Goal: Navigation & Orientation: Find specific page/section

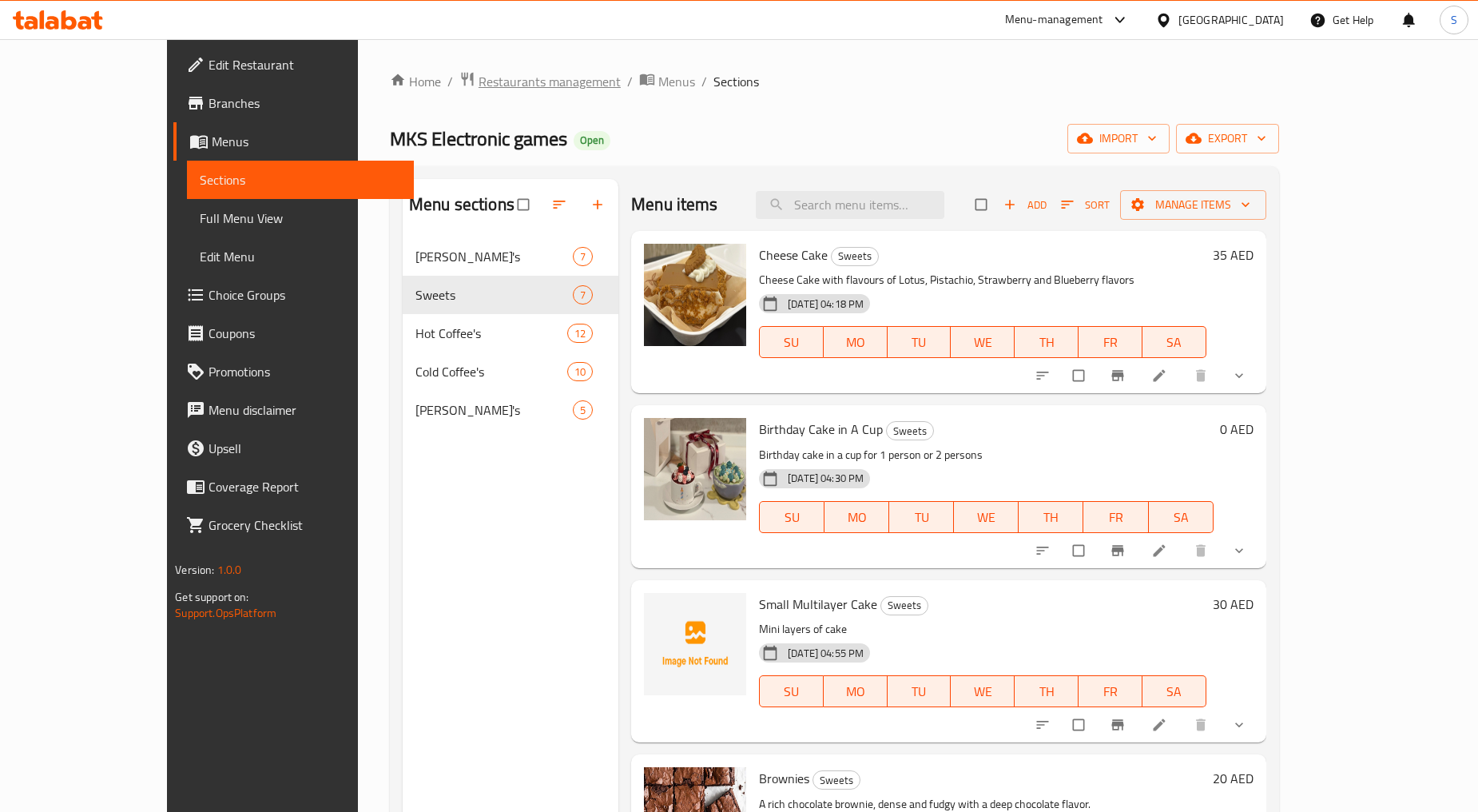
click at [478, 80] on span "Restaurants management" at bounding box center [550, 81] width 142 height 19
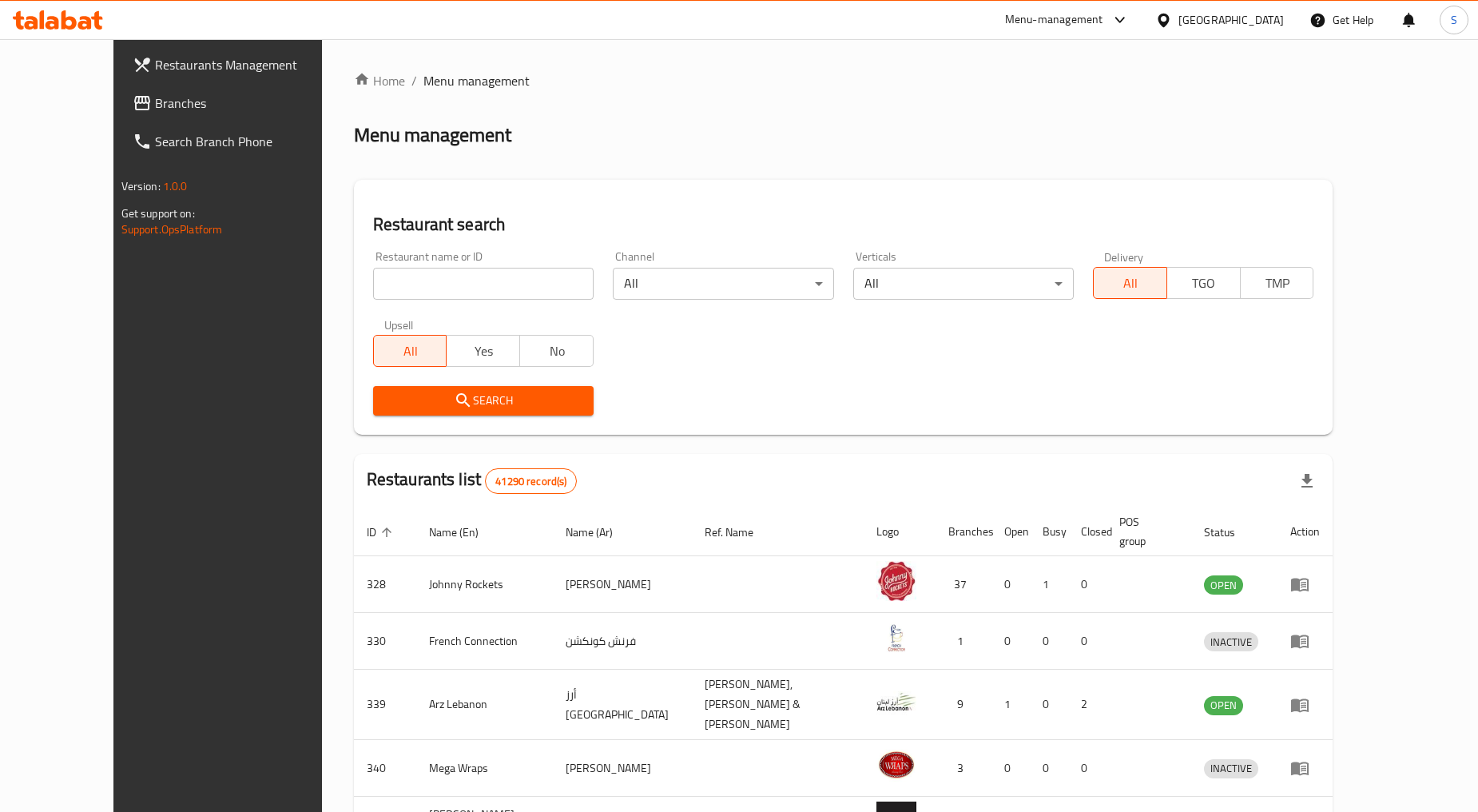
click at [1223, 30] on div "[GEOGRAPHIC_DATA]" at bounding box center [1220, 20] width 155 height 38
click at [1208, 27] on div "[GEOGRAPHIC_DATA]" at bounding box center [1231, 20] width 106 height 17
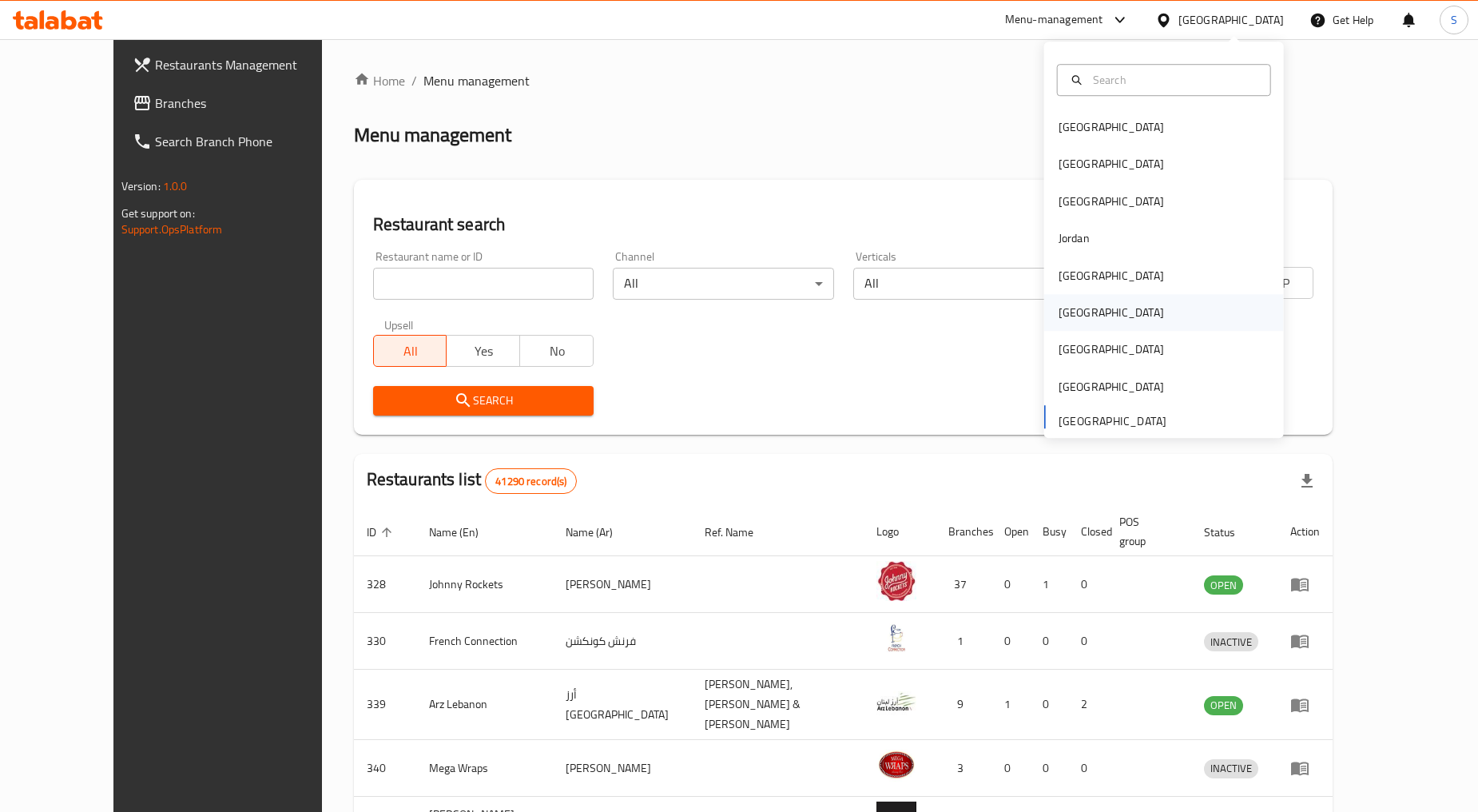
click at [1087, 316] on div "[GEOGRAPHIC_DATA]" at bounding box center [1164, 312] width 240 height 37
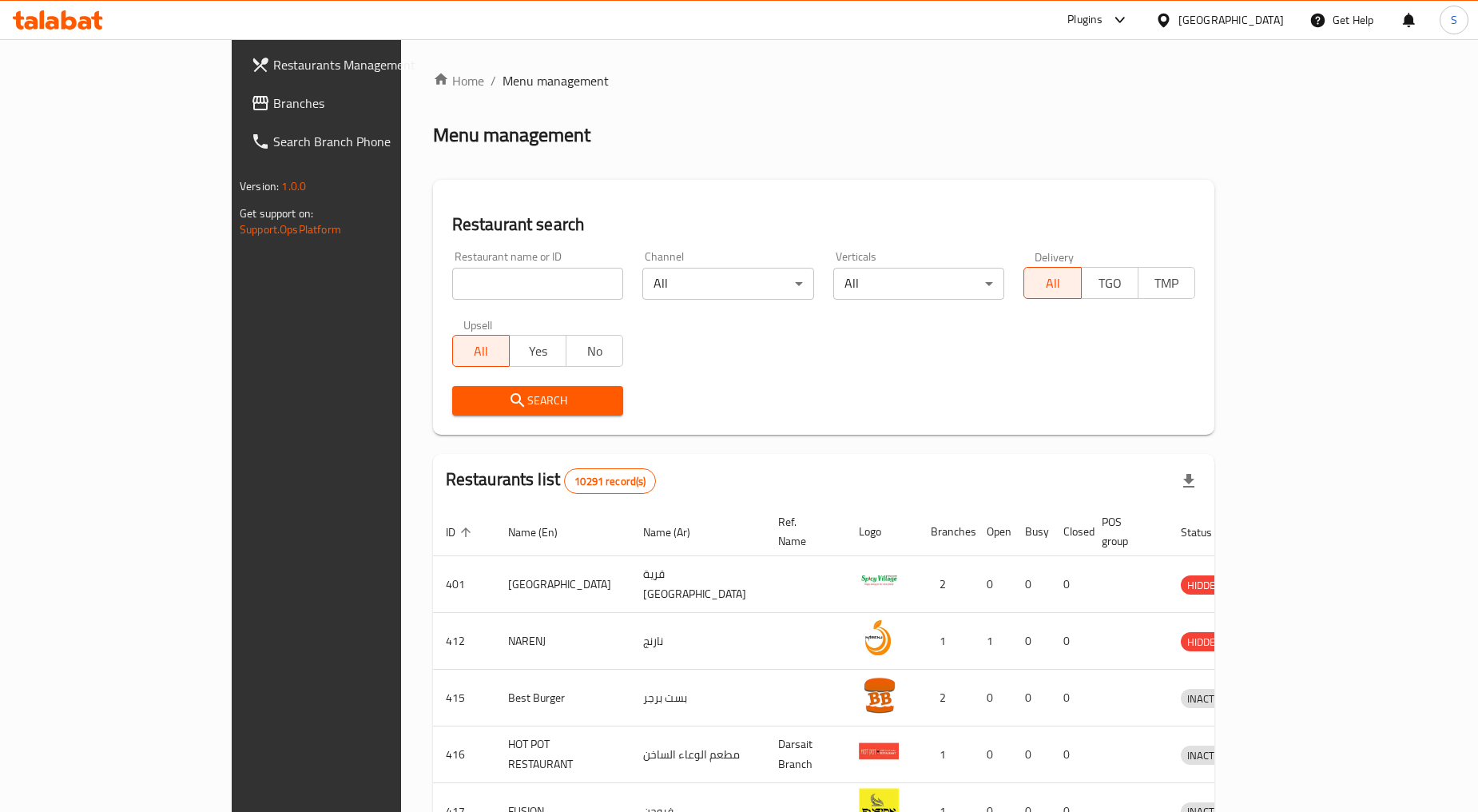
click at [273, 107] on span "Branches" at bounding box center [369, 102] width 192 height 19
